Goal: Information Seeking & Learning: Learn about a topic

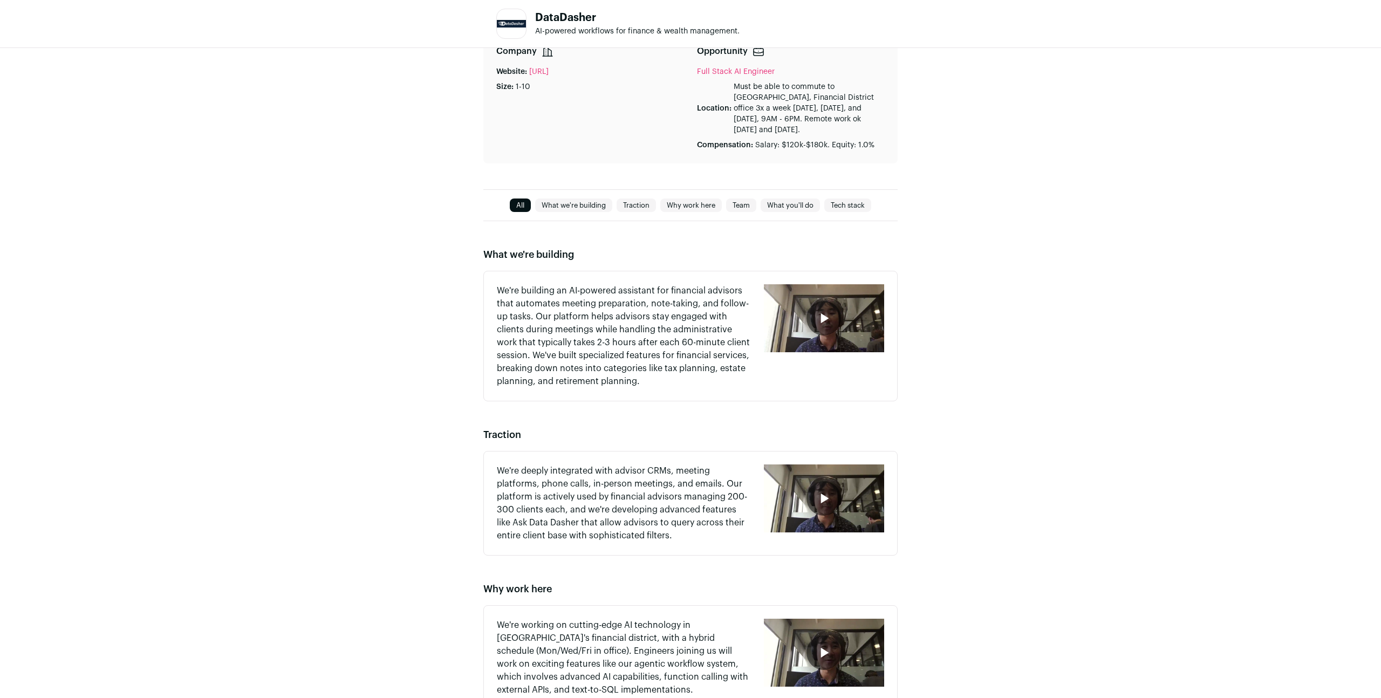
scroll to position [299, 0]
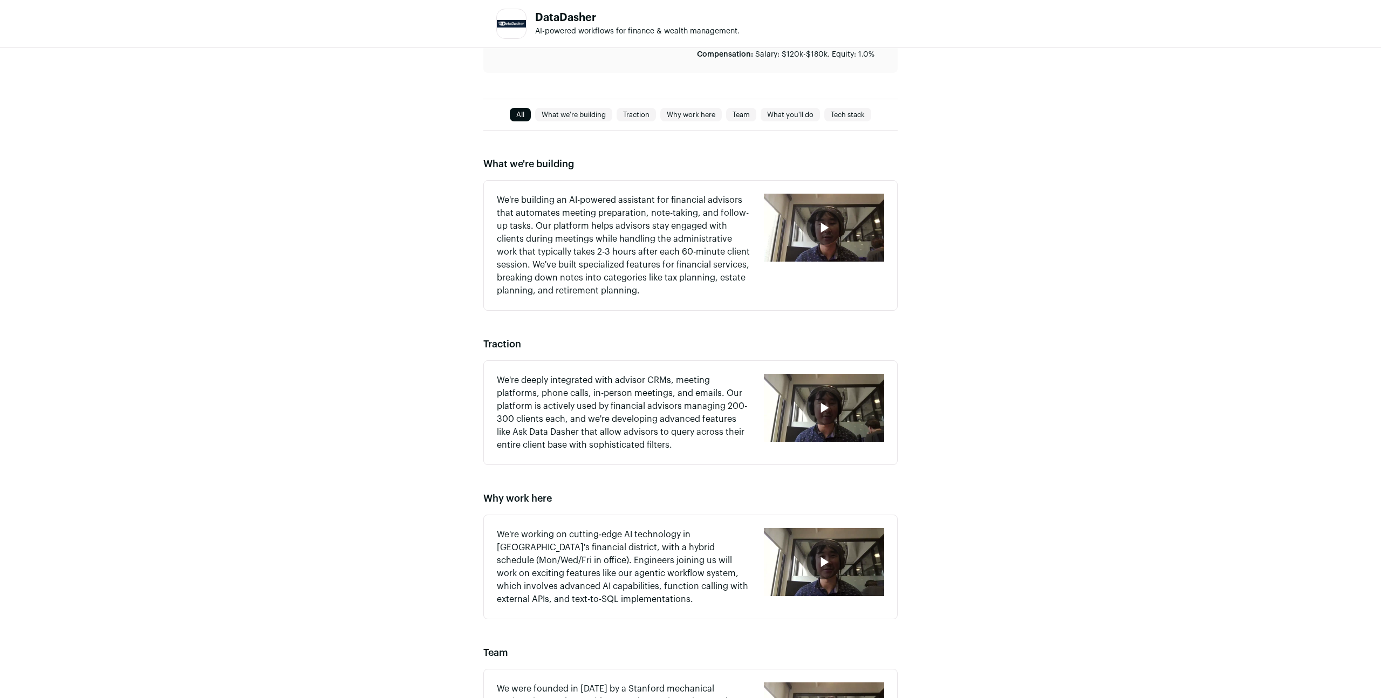
click at [845, 221] on div "button" at bounding box center [824, 228] width 120 height 68
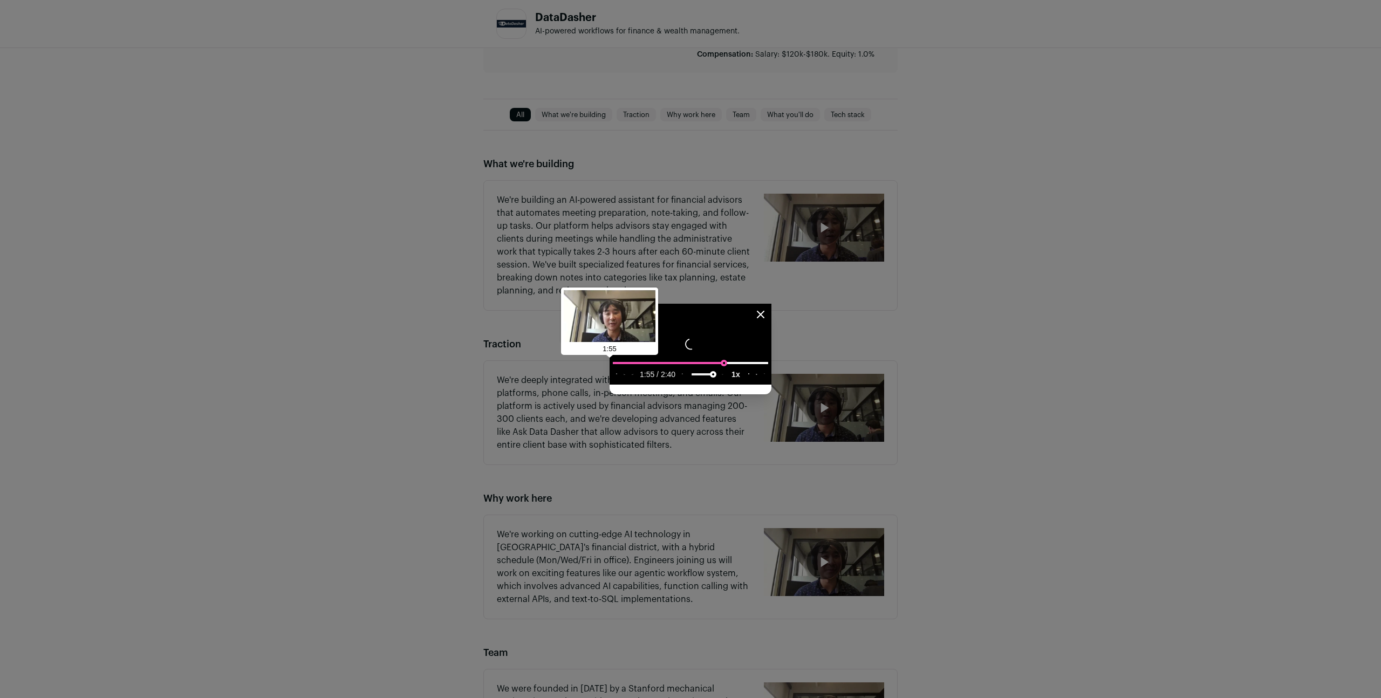
drag, startPoint x: 837, startPoint y: 522, endPoint x: 842, endPoint y: 523, distance: 6.0
click at [768, 369] on input "seek" at bounding box center [690, 362] width 155 height 13
drag, startPoint x: 957, startPoint y: 519, endPoint x: 968, endPoint y: 520, distance: 10.8
click at [768, 369] on input "seek" at bounding box center [690, 362] width 155 height 13
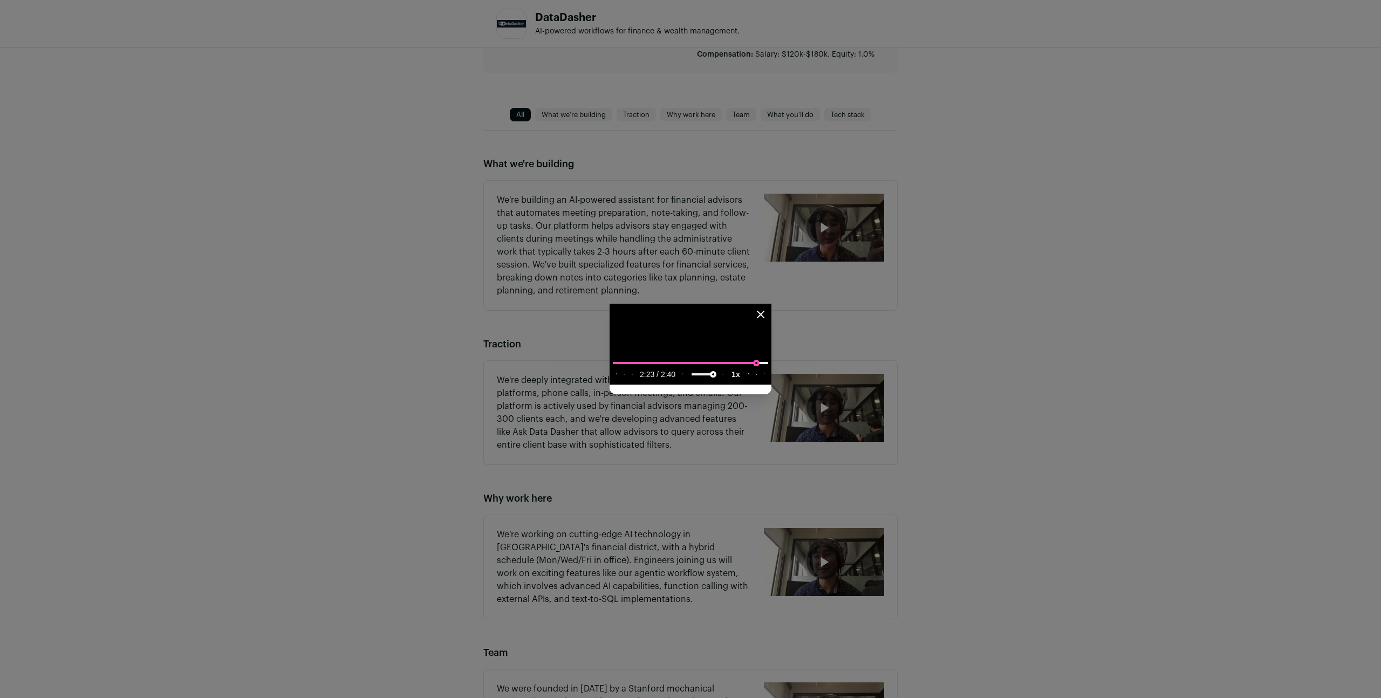
type input "**********"
drag, startPoint x: 981, startPoint y: 520, endPoint x: 987, endPoint y: 518, distance: 6.1
click at [768, 369] on input "seek" at bounding box center [690, 362] width 155 height 13
click at [764, 311] on icon "Close modal" at bounding box center [760, 314] width 6 height 6
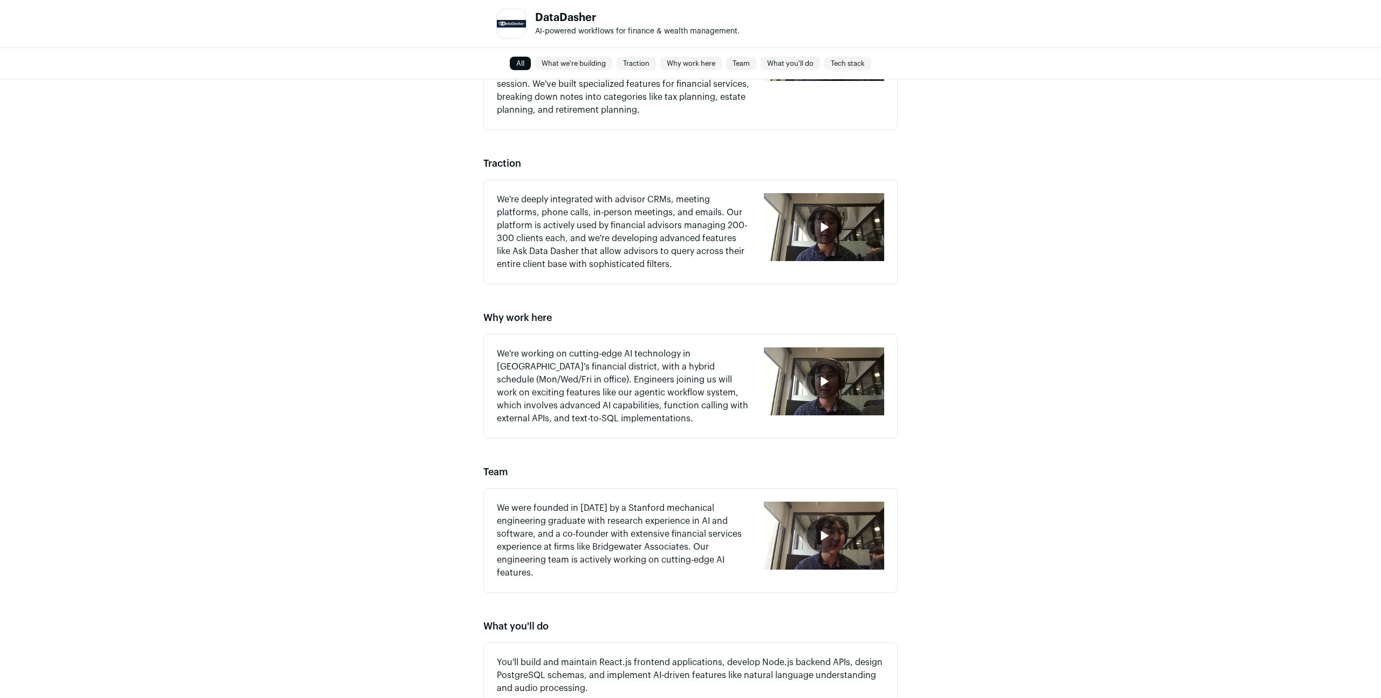
scroll to position [484, 0]
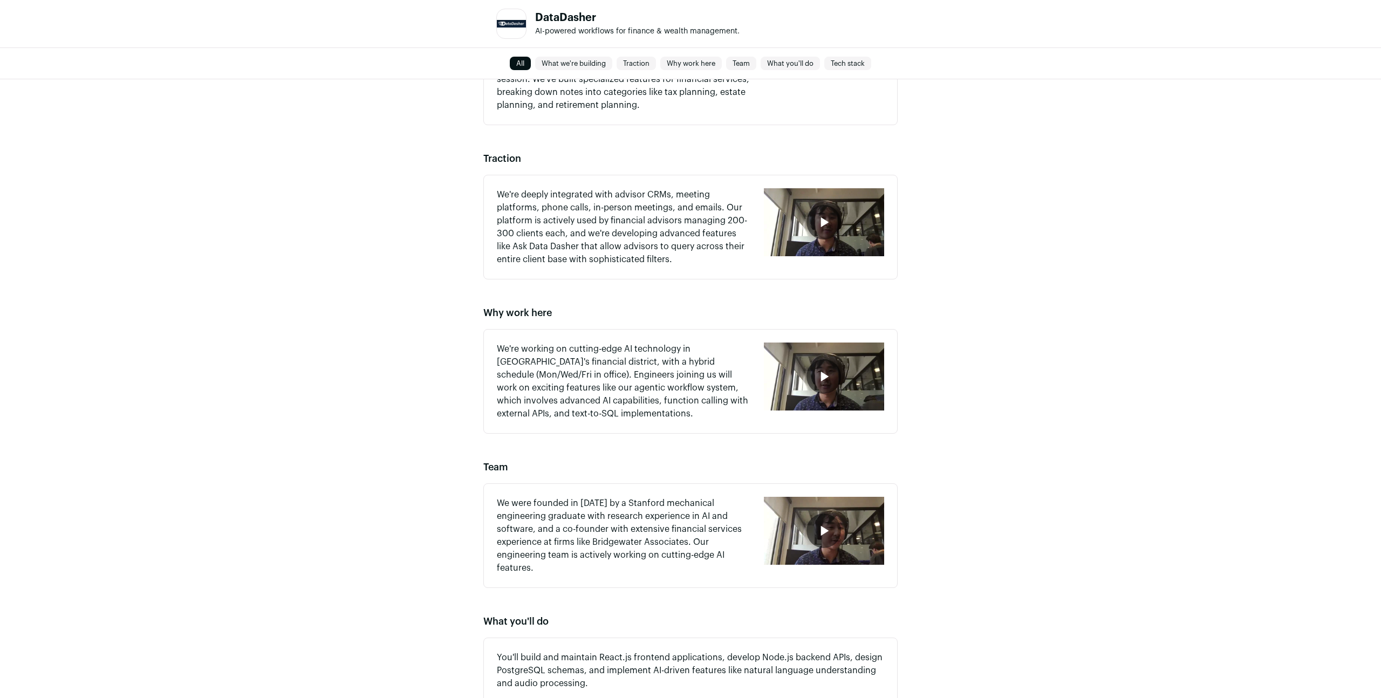
click at [799, 218] on div "button" at bounding box center [824, 222] width 120 height 68
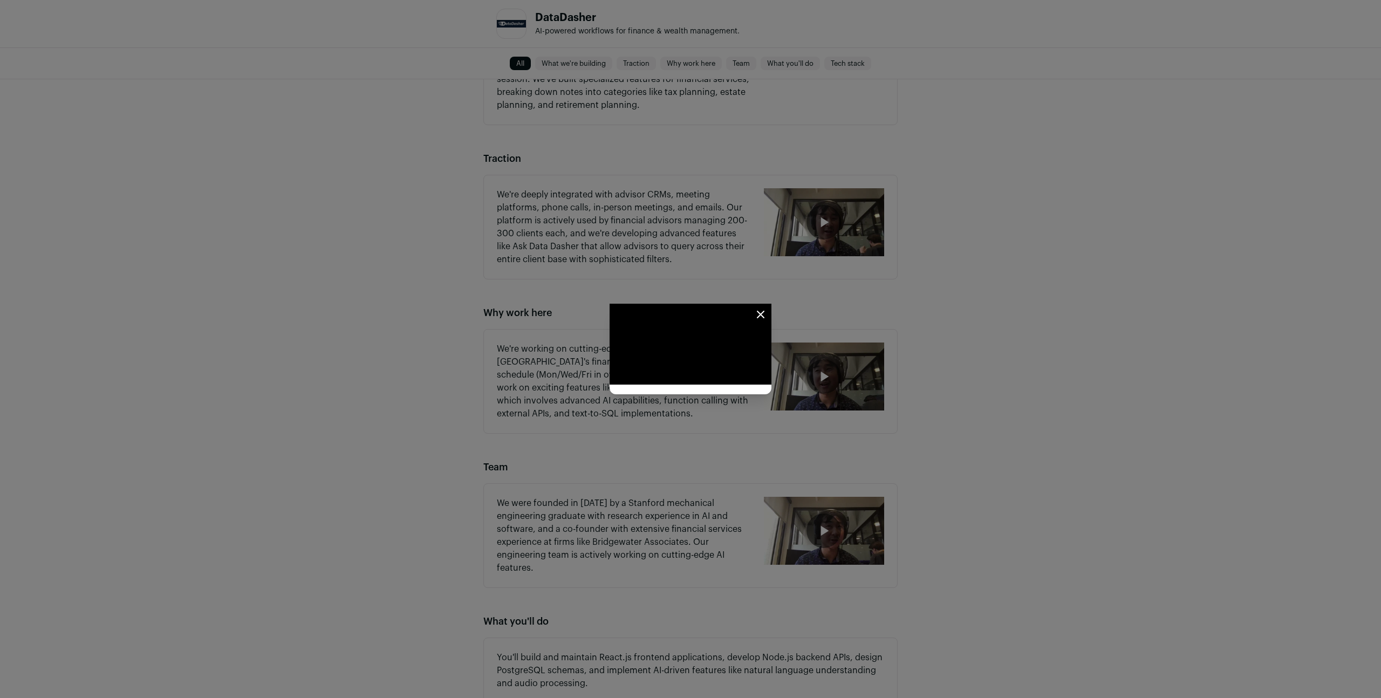
click at [764, 311] on icon "Close modal" at bounding box center [760, 314] width 6 height 6
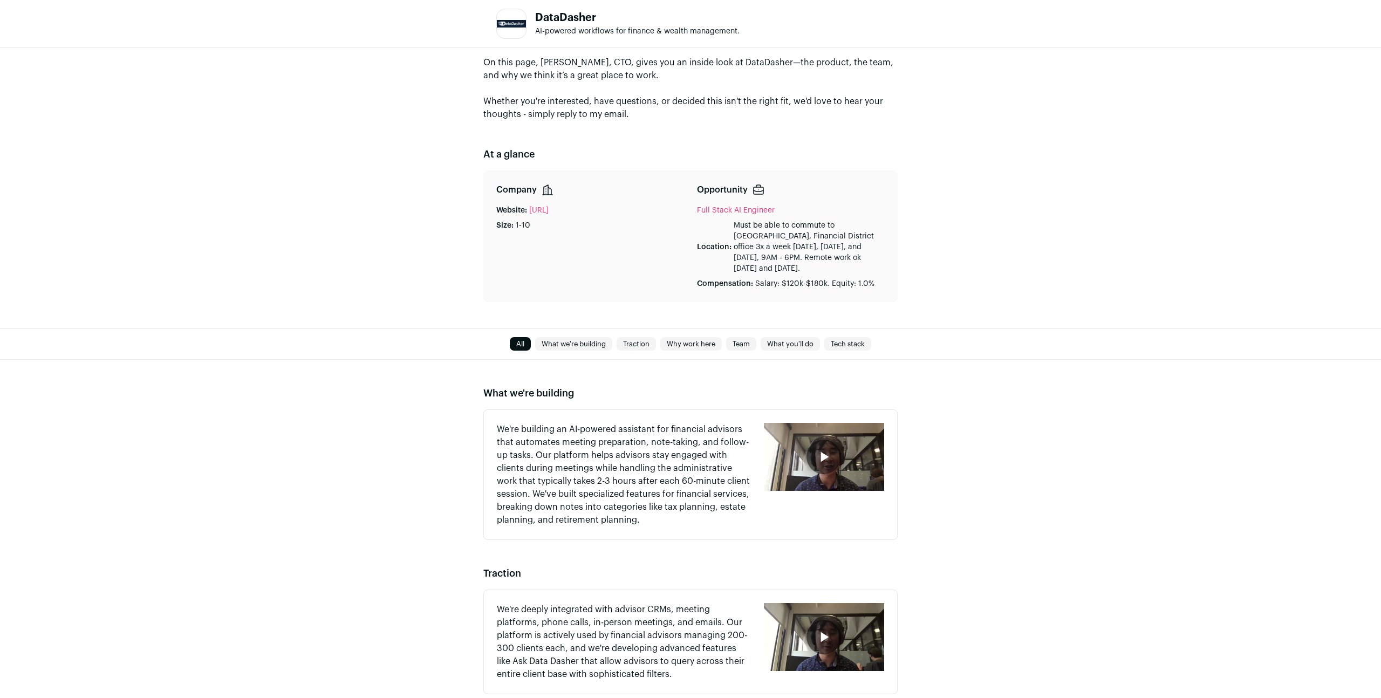
scroll to position [0, 0]
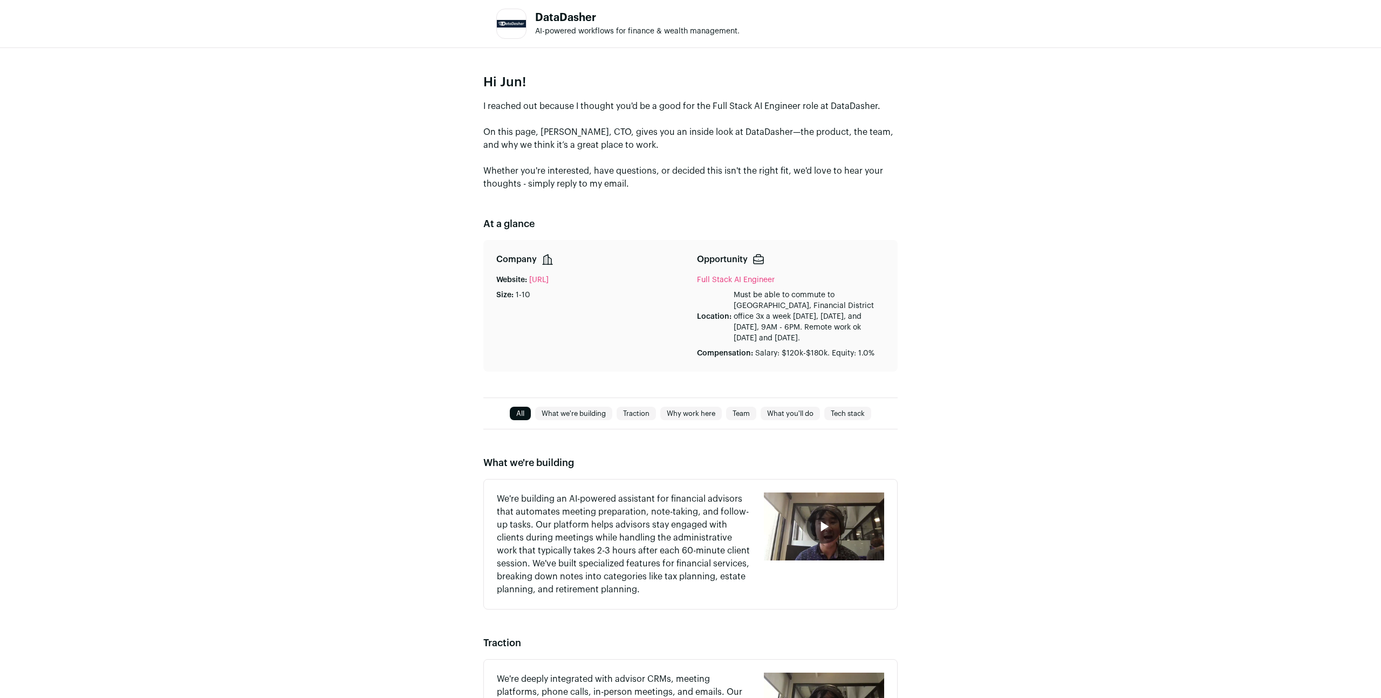
click at [748, 409] on link "Team" at bounding box center [741, 413] width 30 height 13
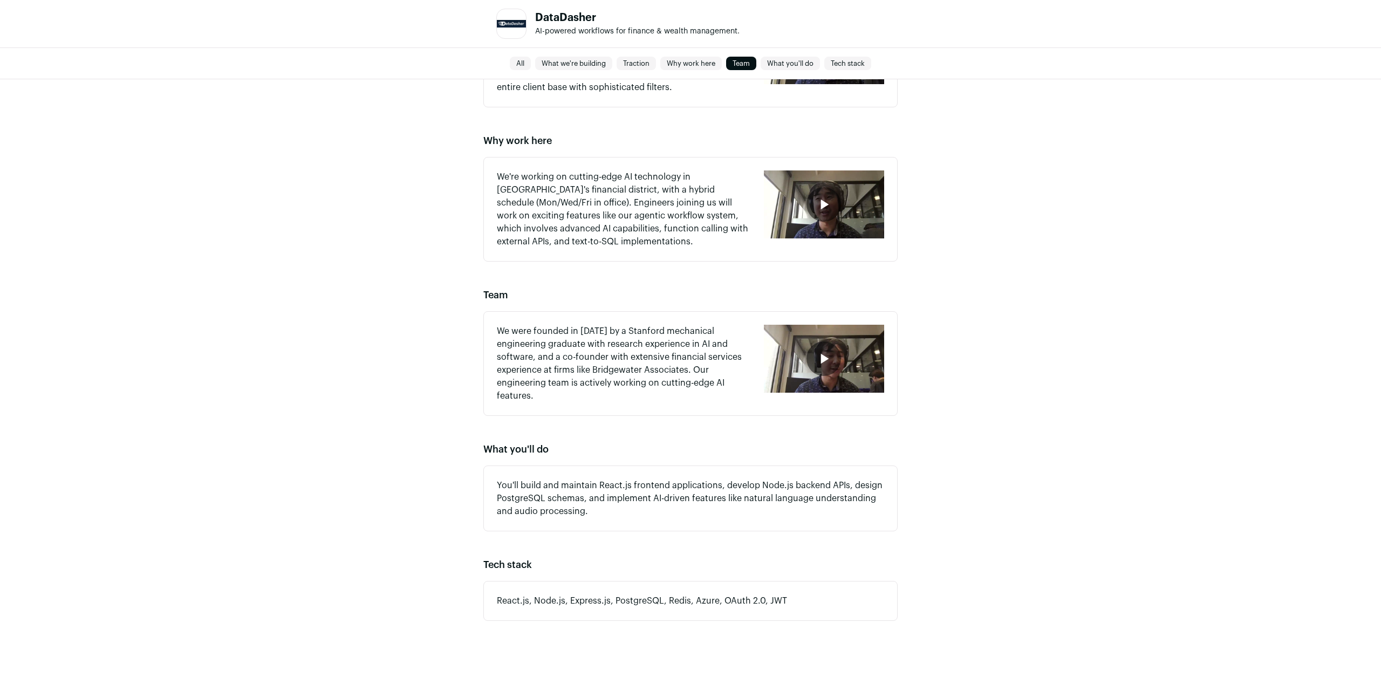
scroll to position [657, 0]
click at [853, 364] on div "button" at bounding box center [824, 358] width 120 height 68
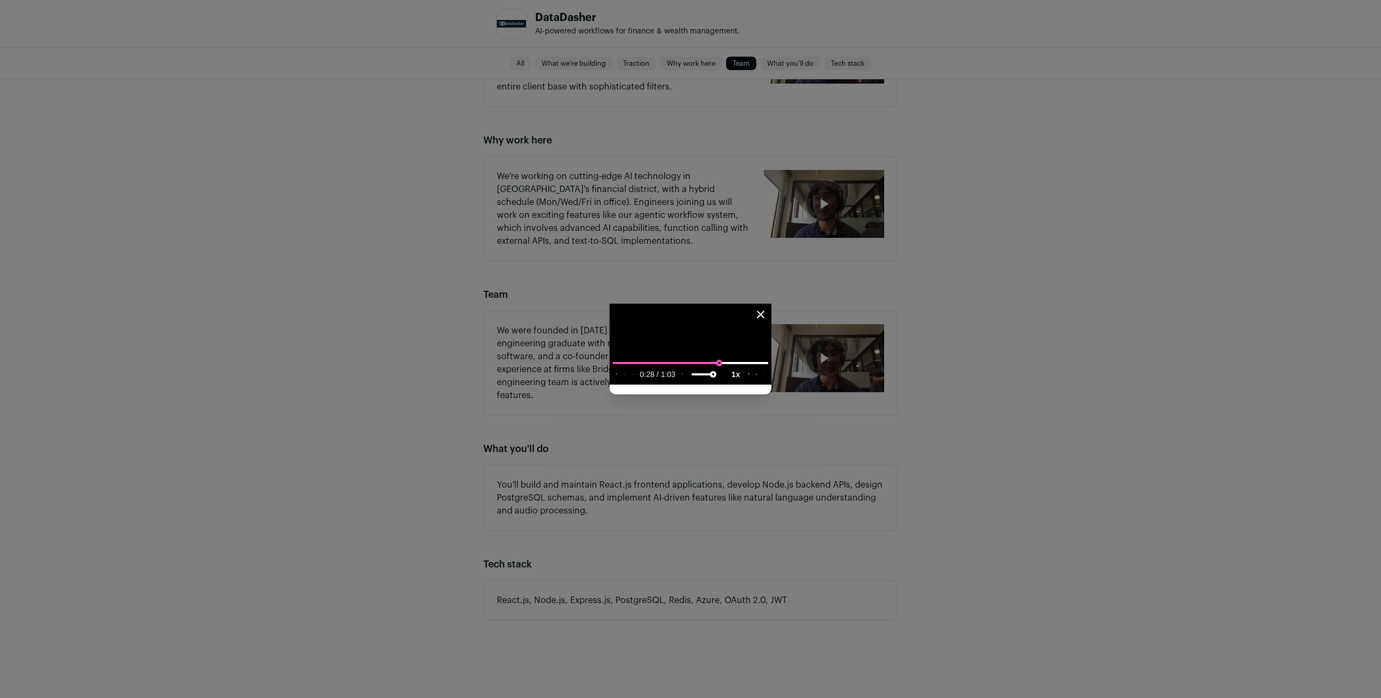
type input "**********"
click at [768, 369] on input "seek" at bounding box center [690, 362] width 155 height 13
click at [1129, 428] on div "Close modal via background" at bounding box center [690, 349] width 1381 height 698
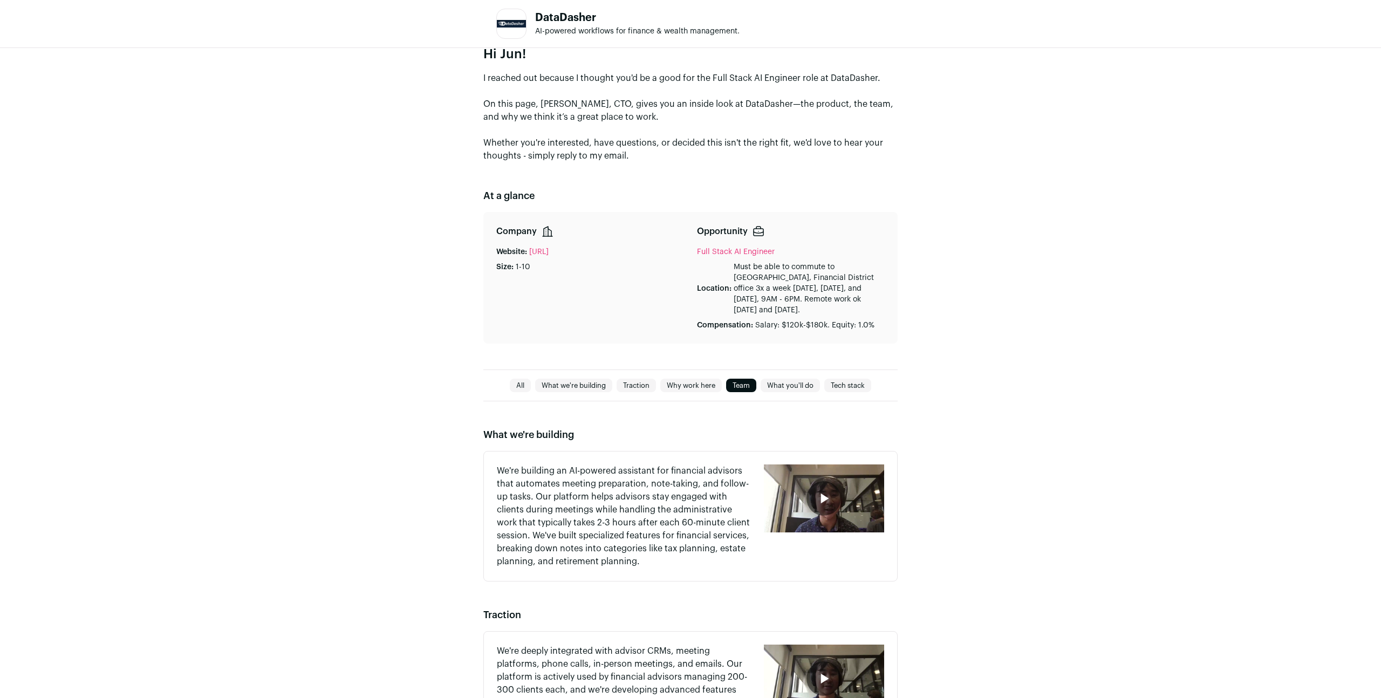
scroll to position [0, 0]
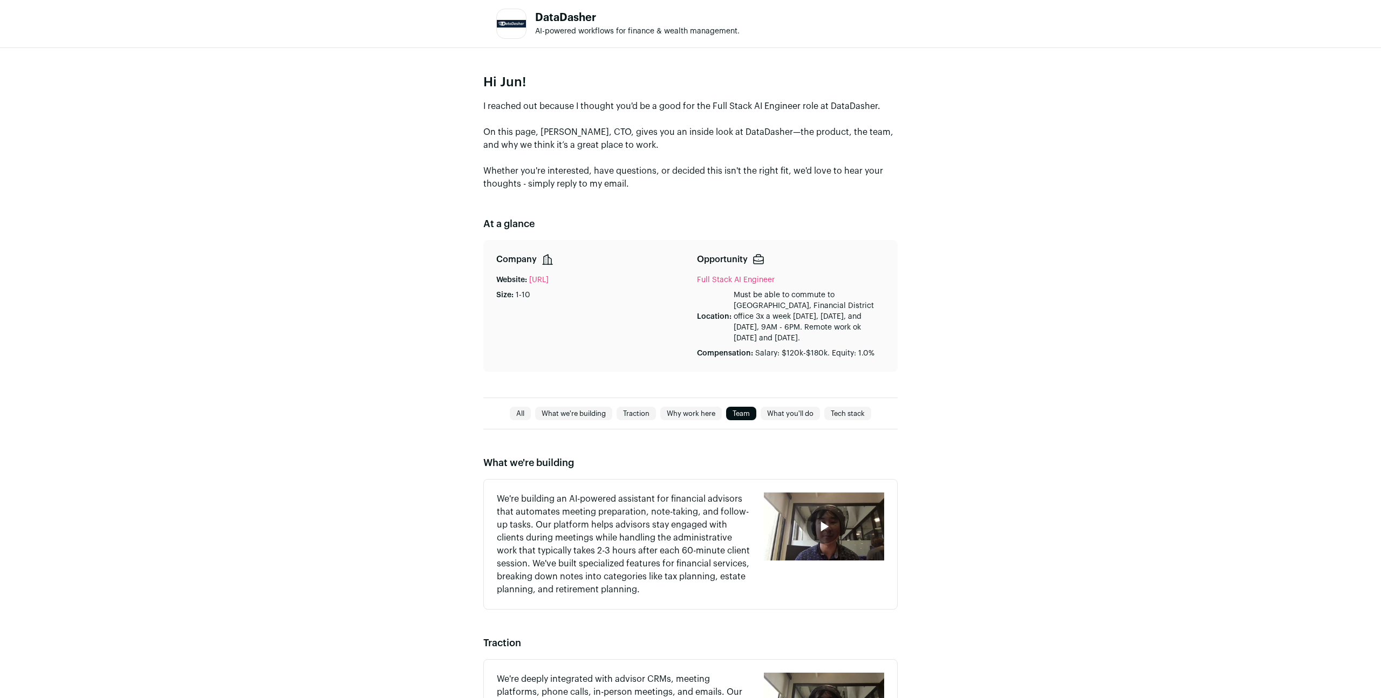
click at [841, 409] on link "Tech stack" at bounding box center [847, 413] width 47 height 13
